Goal: Task Accomplishment & Management: Use online tool/utility

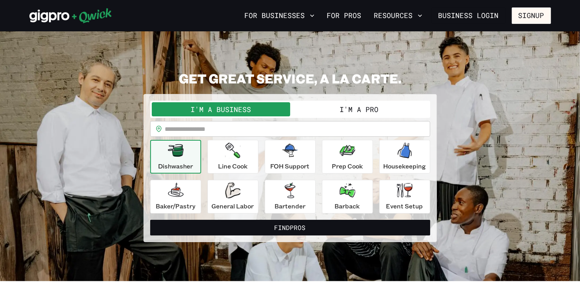
click at [347, 102] on button "I'm a Pro" at bounding box center [359, 109] width 138 height 14
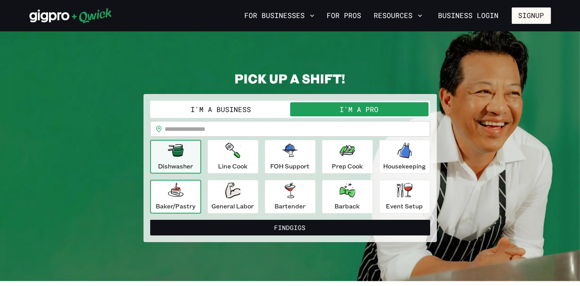
click at [185, 195] on div "Baker/Pastry" at bounding box center [176, 197] width 40 height 28
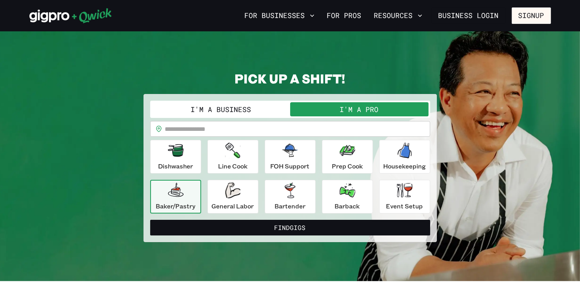
click at [222, 128] on input "text" at bounding box center [297, 129] width 265 height 16
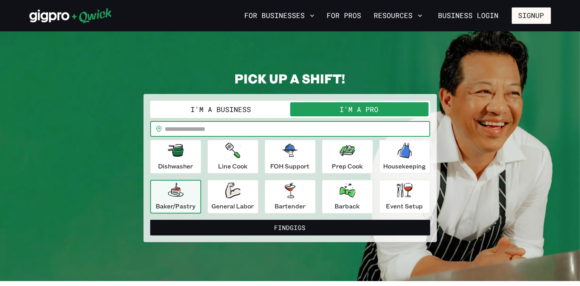
type input "*****"
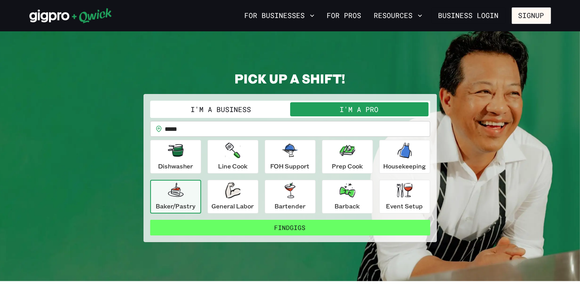
click at [277, 226] on button "Find Gigs" at bounding box center [290, 228] width 280 height 16
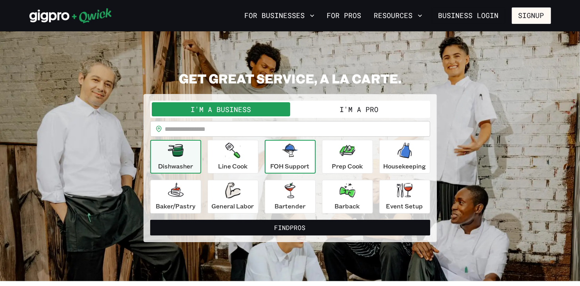
click at [281, 160] on div "FOH Support" at bounding box center [290, 157] width 39 height 28
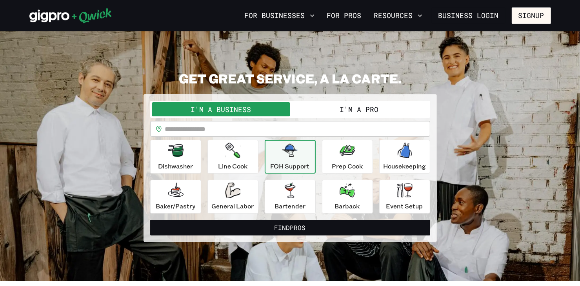
click at [352, 111] on button "I'm a Pro" at bounding box center [359, 109] width 138 height 14
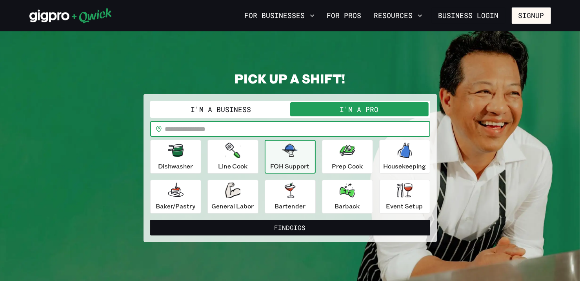
click at [327, 129] on input "text" at bounding box center [297, 129] width 265 height 16
type input "*****"
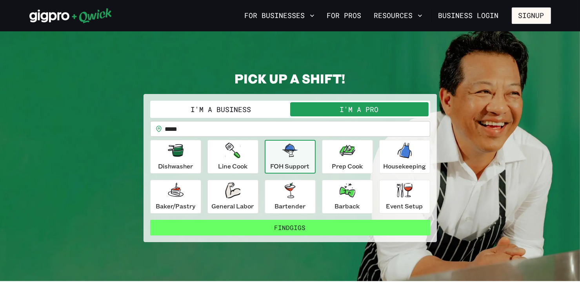
click at [301, 223] on button "Find Gigs" at bounding box center [290, 228] width 280 height 16
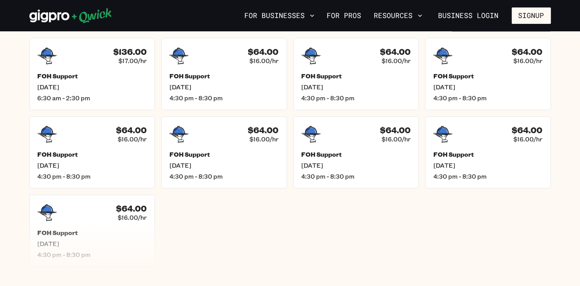
scroll to position [213, 0]
click at [103, 84] on span "[DATE]" at bounding box center [92, 88] width 114 height 8
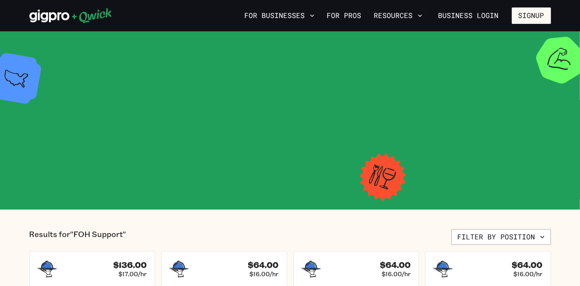
scroll to position [213, 0]
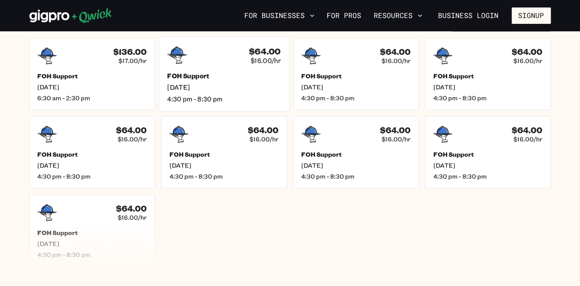
click at [202, 68] on div "$64.00 $16.00/hr FOH Support [DATE] 4:30 pm - 8:30 pm" at bounding box center [224, 73] width 131 height 75
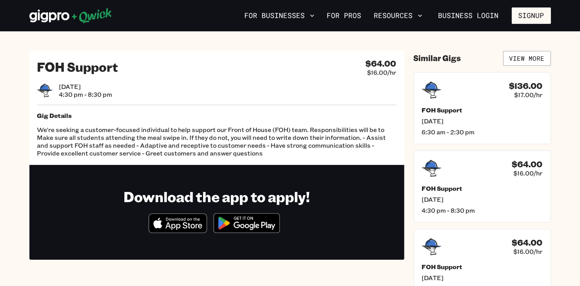
scroll to position [213, 0]
